Goal: Task Accomplishment & Management: Complete application form

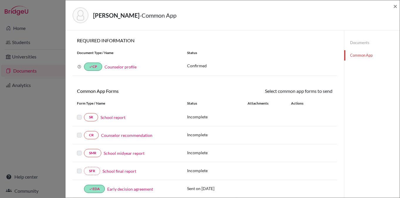
scroll to position [8, 0]
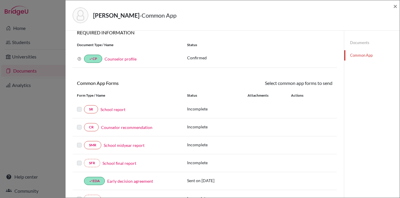
click at [119, 124] on div "CR Counselor recommendation" at bounding box center [127, 127] width 101 height 8
click at [119, 126] on link "Counselor recommendation" at bounding box center [126, 127] width 51 height 6
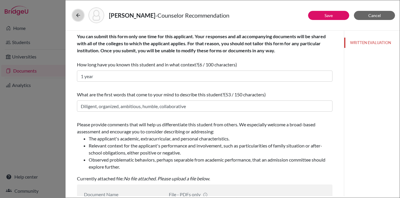
click at [81, 17] on button at bounding box center [77, 15] width 11 height 11
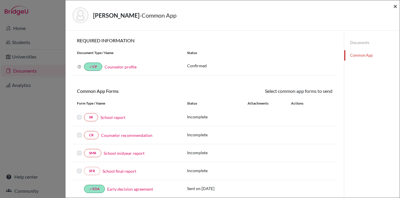
click at [394, 4] on span "×" at bounding box center [395, 6] width 4 height 9
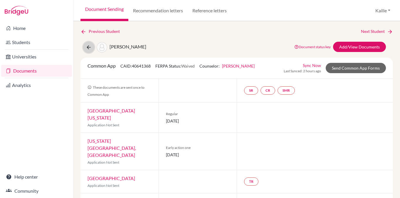
click at [88, 48] on icon at bounding box center [89, 47] width 6 height 6
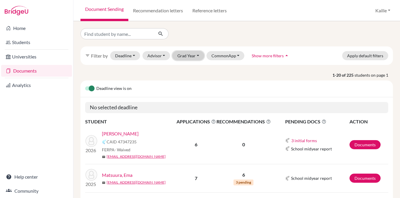
click at [194, 56] on button "Grad Year" at bounding box center [188, 55] width 32 height 9
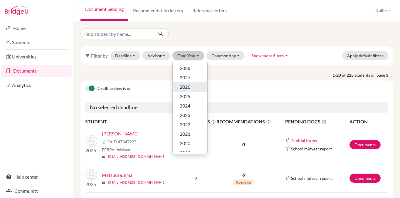
click at [190, 85] on div "2026" at bounding box center [190, 86] width 21 height 7
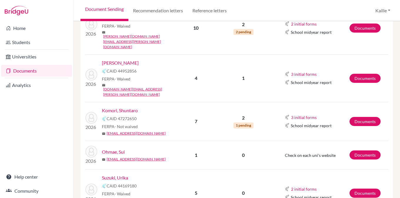
scroll to position [191, 0]
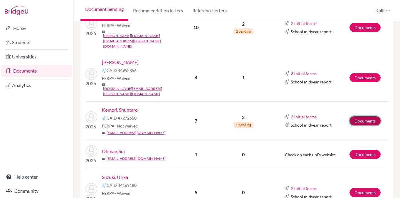
click at [357, 116] on link "Documents" at bounding box center [364, 120] width 31 height 9
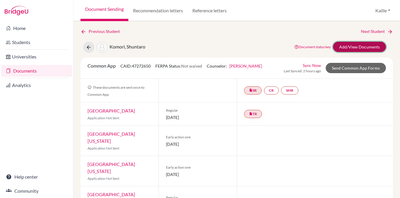
click at [358, 46] on link "Add/View Documents" at bounding box center [359, 47] width 53 height 10
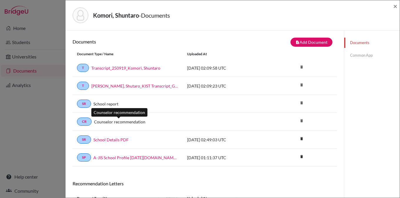
click at [118, 123] on link "Counselor recommendation" at bounding box center [119, 122] width 51 height 6
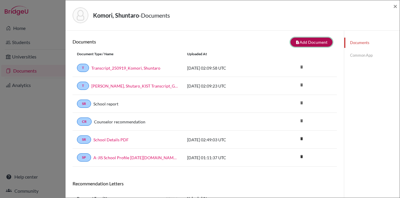
click at [313, 40] on button "note_add Add Document" at bounding box center [311, 42] width 42 height 9
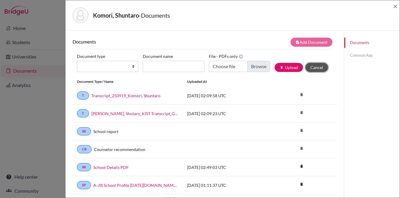
click at [321, 67] on button "Cancel" at bounding box center [316, 67] width 23 height 9
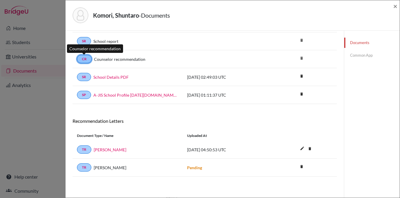
click at [83, 61] on link "CR" at bounding box center [84, 59] width 15 height 8
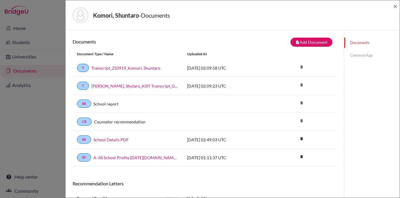
click at [368, 53] on link "Common App" at bounding box center [371, 55] width 55 height 10
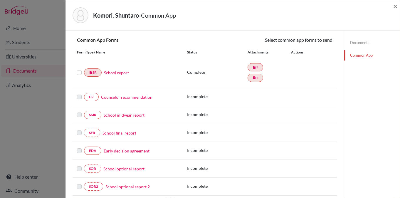
scroll to position [52, 0]
click at [139, 95] on link "Counselor recommendation" at bounding box center [126, 96] width 51 height 6
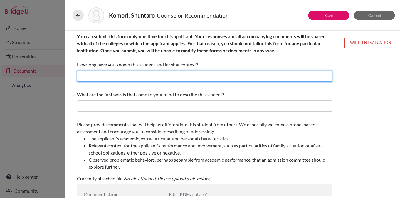
click at [181, 76] on input "text" at bounding box center [204, 75] width 255 height 11
type input "1 year, academic and college guidance counselor"
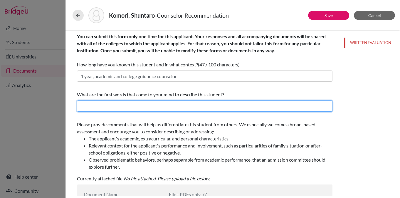
click at [107, 110] on input "text" at bounding box center [204, 105] width 255 height 11
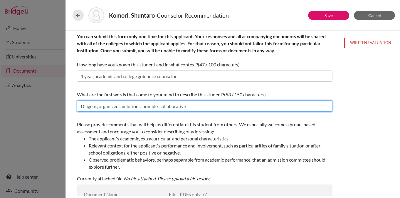
drag, startPoint x: 141, startPoint y: 107, endPoint x: 122, endPoint y: 107, distance: 19.7
click at [122, 107] on input "Diligent, organized, ambitious, humble, collaborative" at bounding box center [204, 105] width 255 height 11
drag, startPoint x: 137, startPoint y: 107, endPoint x: 121, endPoint y: 105, distance: 15.7
click at [121, 105] on input "Diligent, organized, humble, collaborative" at bounding box center [204, 105] width 255 height 11
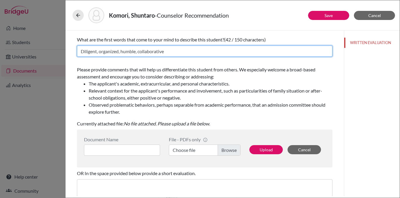
scroll to position [57, 0]
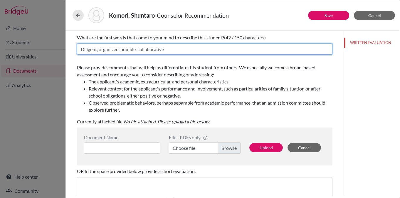
type input "Diligent, organized, humble, collaborative"
